Goal: Task Accomplishment & Management: Complete application form

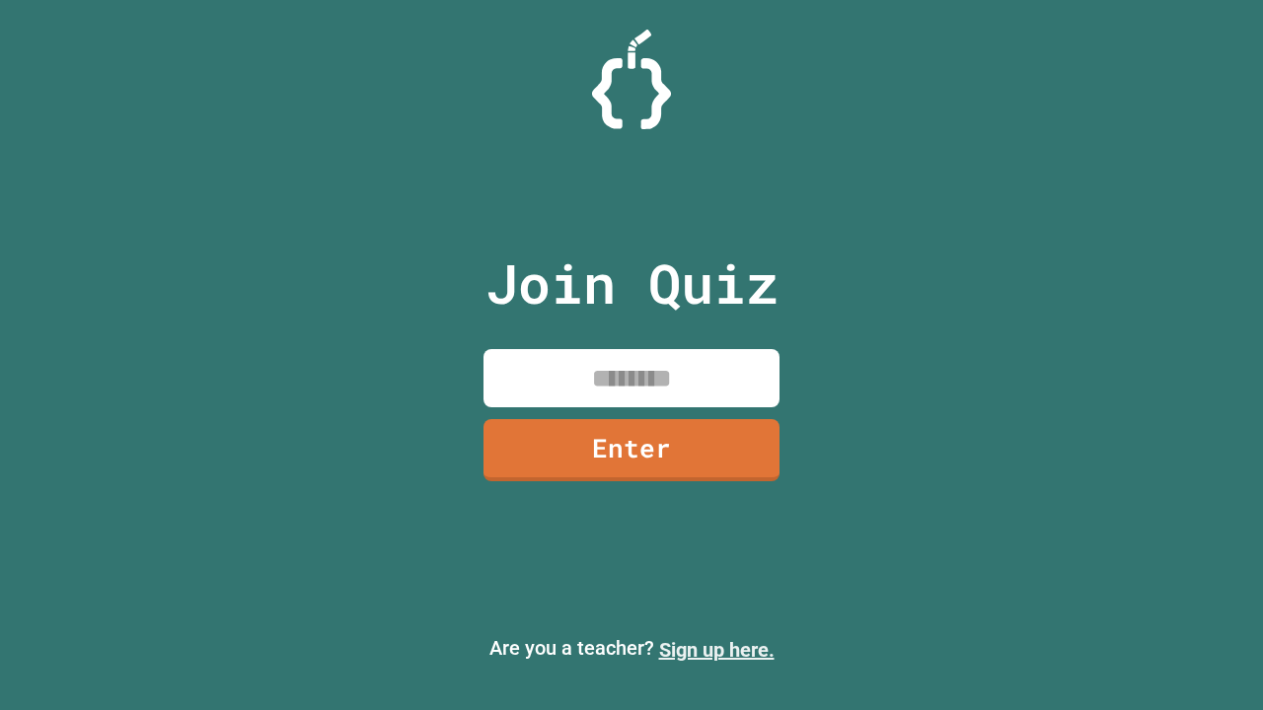
click at [716, 650] on link "Sign up here." at bounding box center [716, 650] width 115 height 24
